Goal: Task Accomplishment & Management: Use online tool/utility

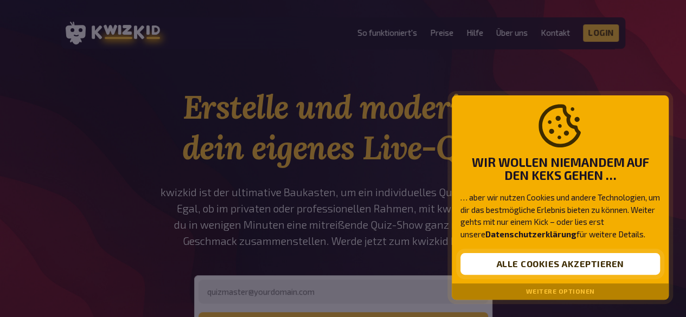
click at [504, 266] on button "Alle Cookies akzeptieren" at bounding box center [559, 264] width 199 height 22
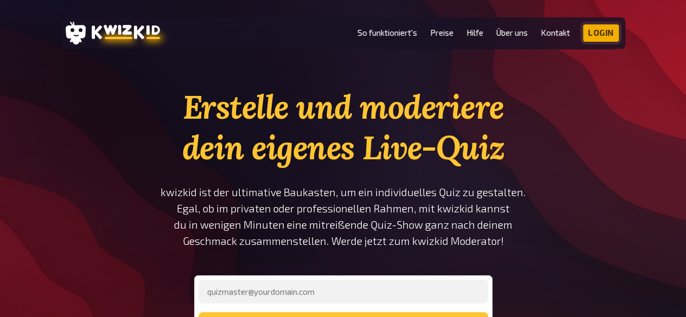
click at [594, 30] on link "Login" at bounding box center [601, 32] width 36 height 17
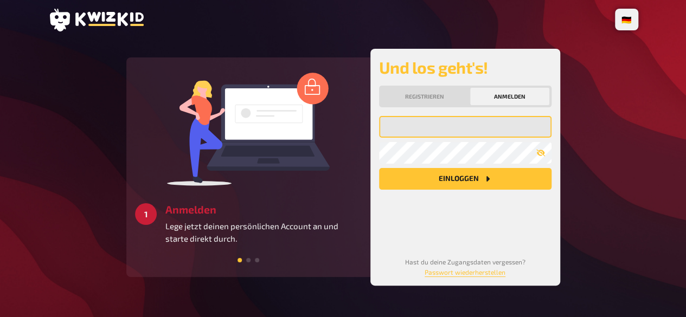
click at [413, 130] on input "email" at bounding box center [465, 127] width 172 height 22
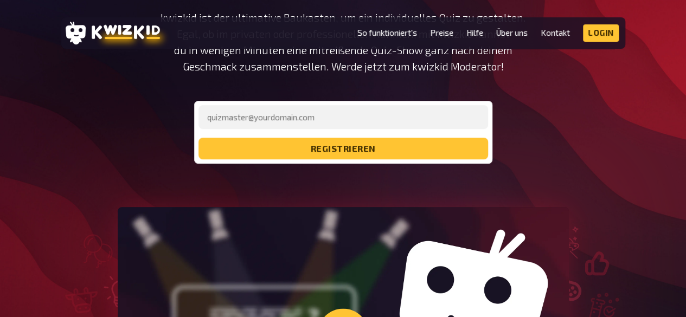
scroll to position [174, 0]
